Goal: Find specific fact: Find contact information

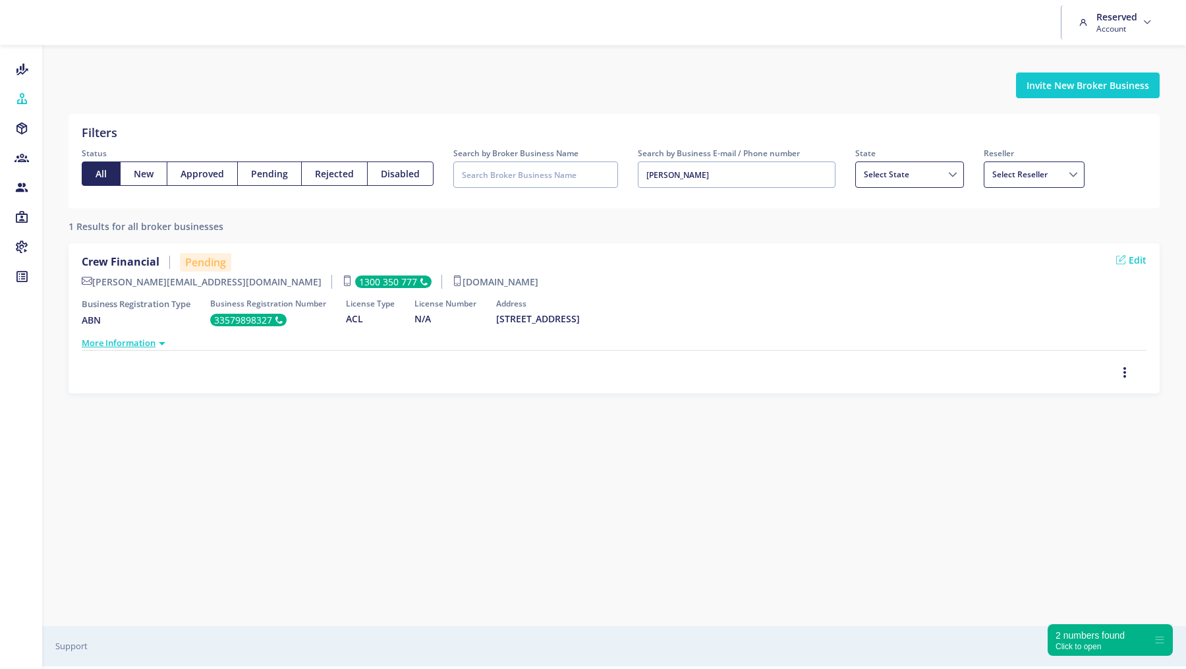
select select
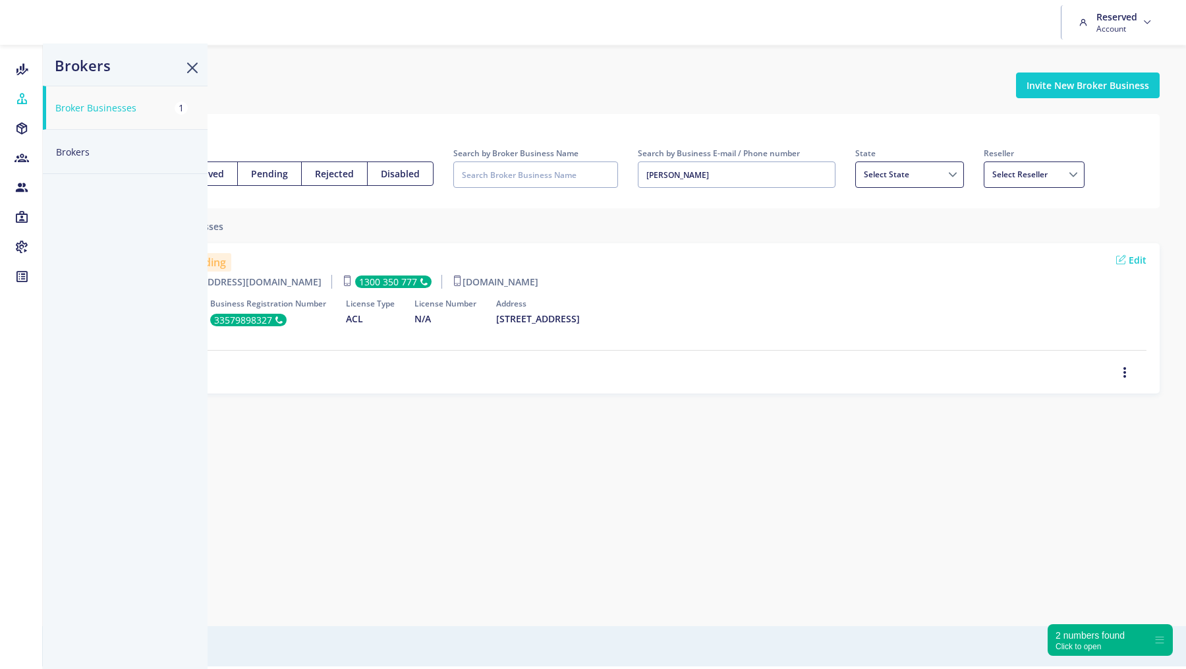
click at [82, 146] on button "Brokers" at bounding box center [125, 152] width 165 height 44
select select
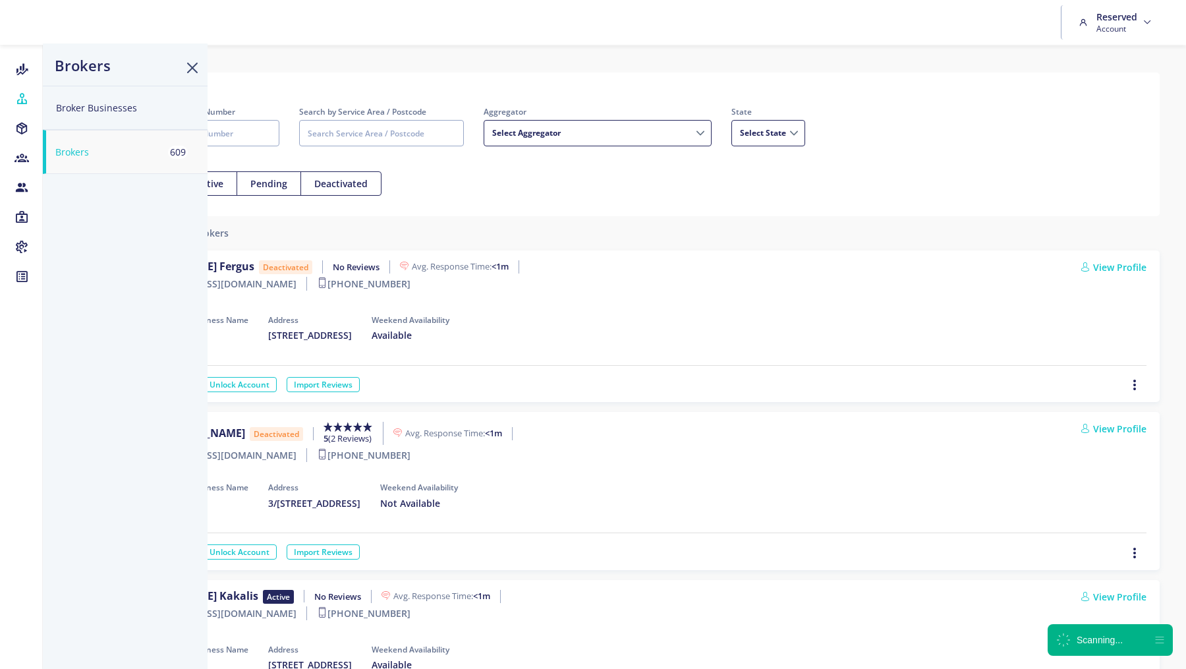
click at [102, 110] on button "Broker Businesses" at bounding box center [125, 108] width 165 height 44
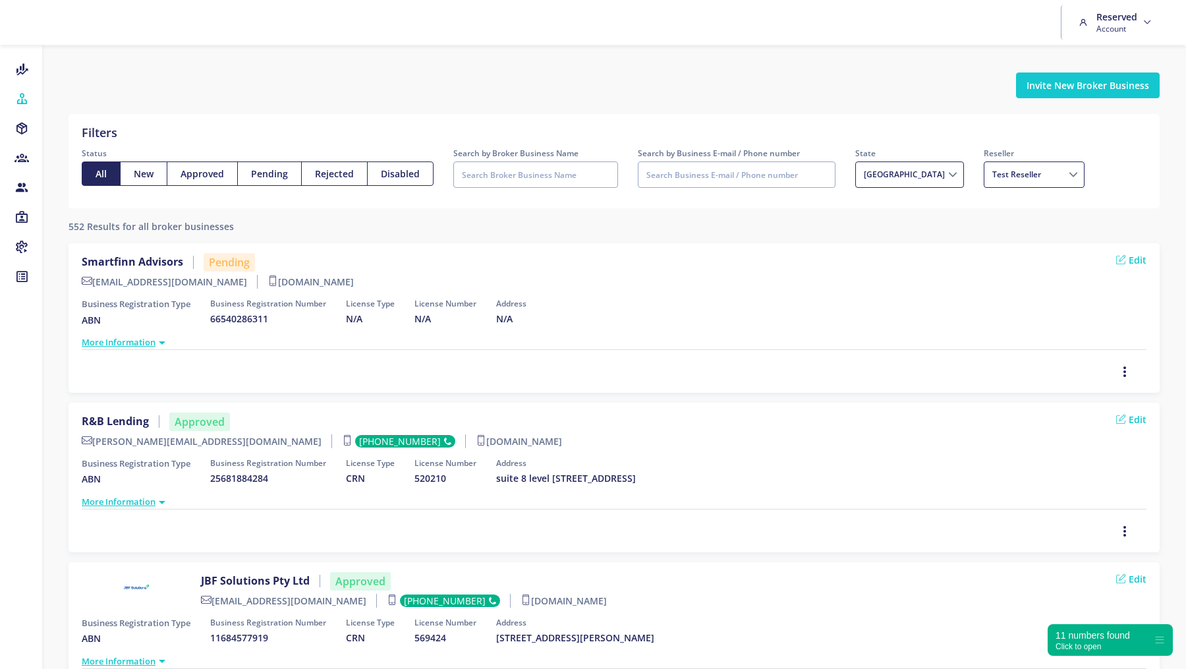
drag, startPoint x: 280, startPoint y: 441, endPoint x: 94, endPoint y: 444, distance: 185.9
click at [94, 443] on label "[PERSON_NAME][EMAIL_ADDRESS][DOMAIN_NAME]" at bounding box center [207, 441] width 250 height 14
copy label "[PERSON_NAME][EMAIL_ADDRESS][DOMAIN_NAME]"
